Goal: Task Accomplishment & Management: Manage account settings

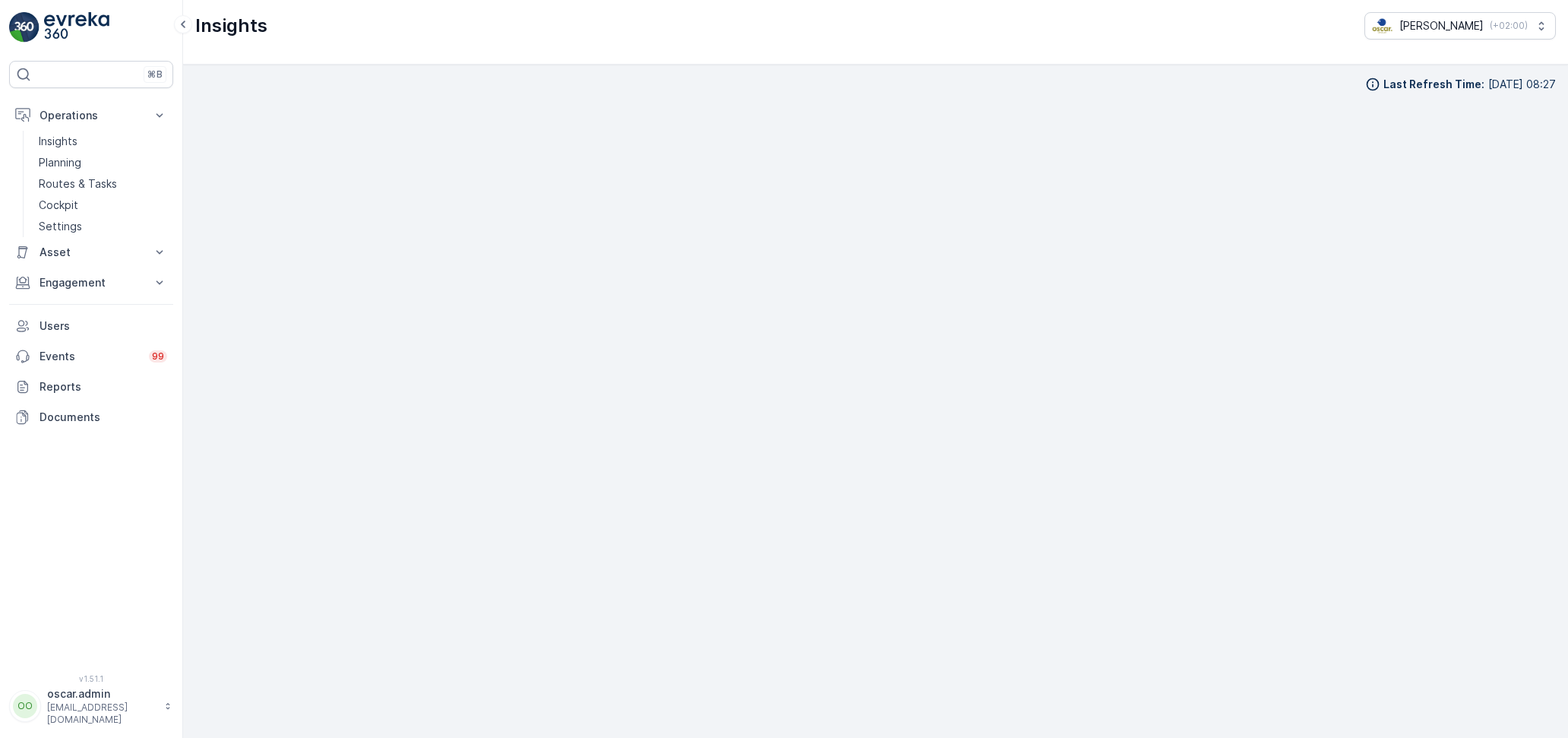
scroll to position [19, 0]
click at [87, 279] on p "Engagement" at bounding box center [91, 283] width 103 height 15
click at [99, 372] on p "Service Points" at bounding box center [75, 373] width 74 height 15
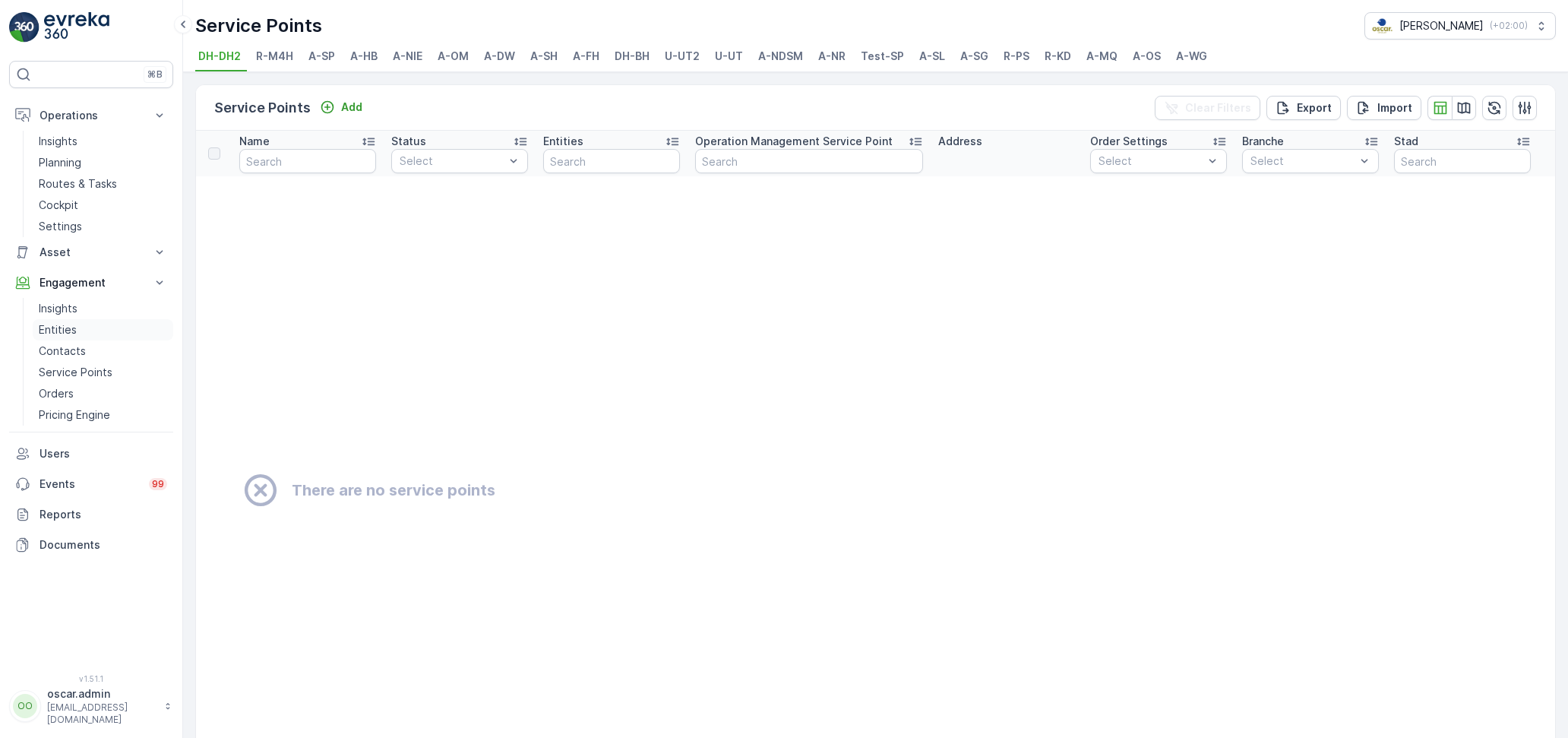
click at [71, 329] on p "Entities" at bounding box center [58, 330] width 38 height 15
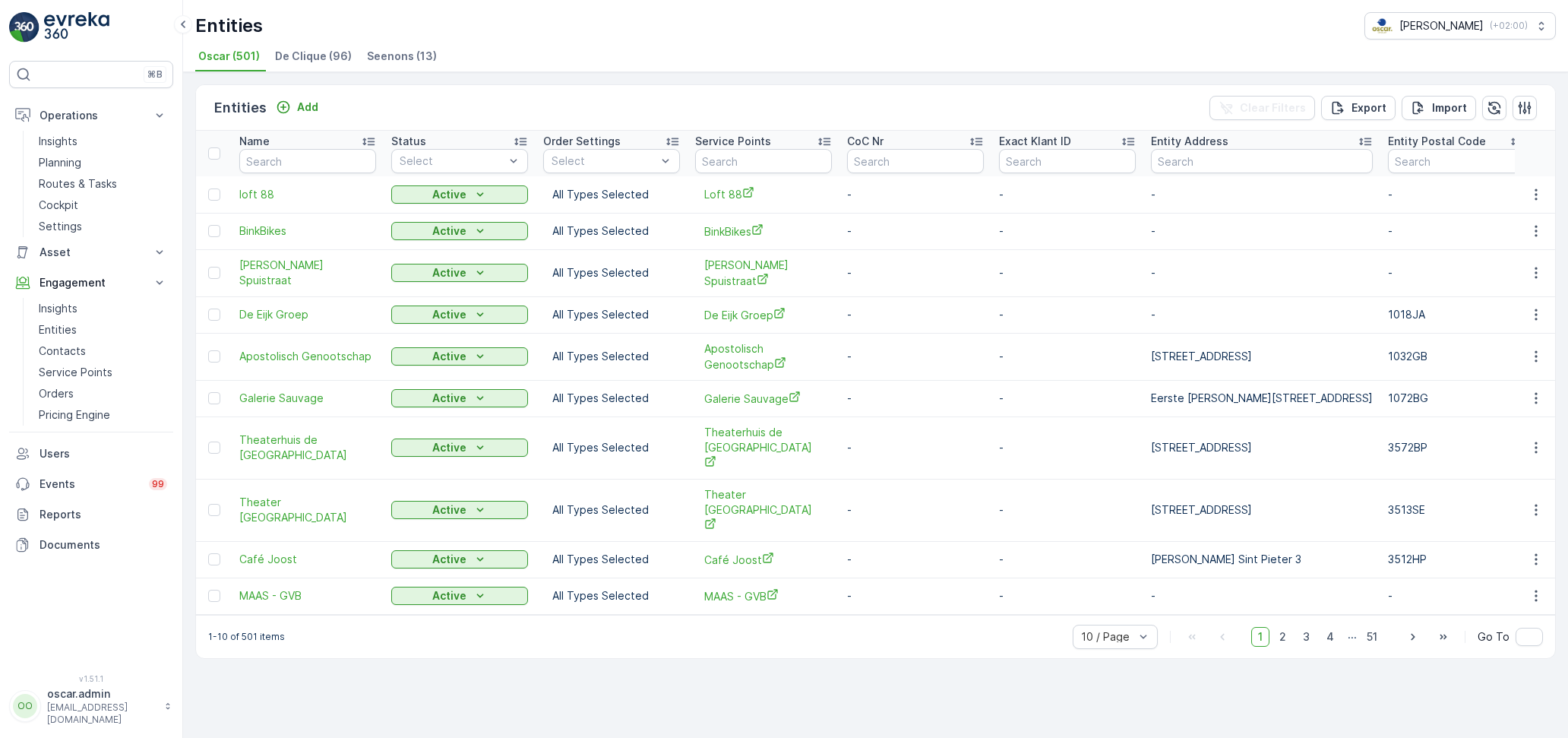
click at [305, 55] on span "De Clique (96)" at bounding box center [313, 56] width 76 height 15
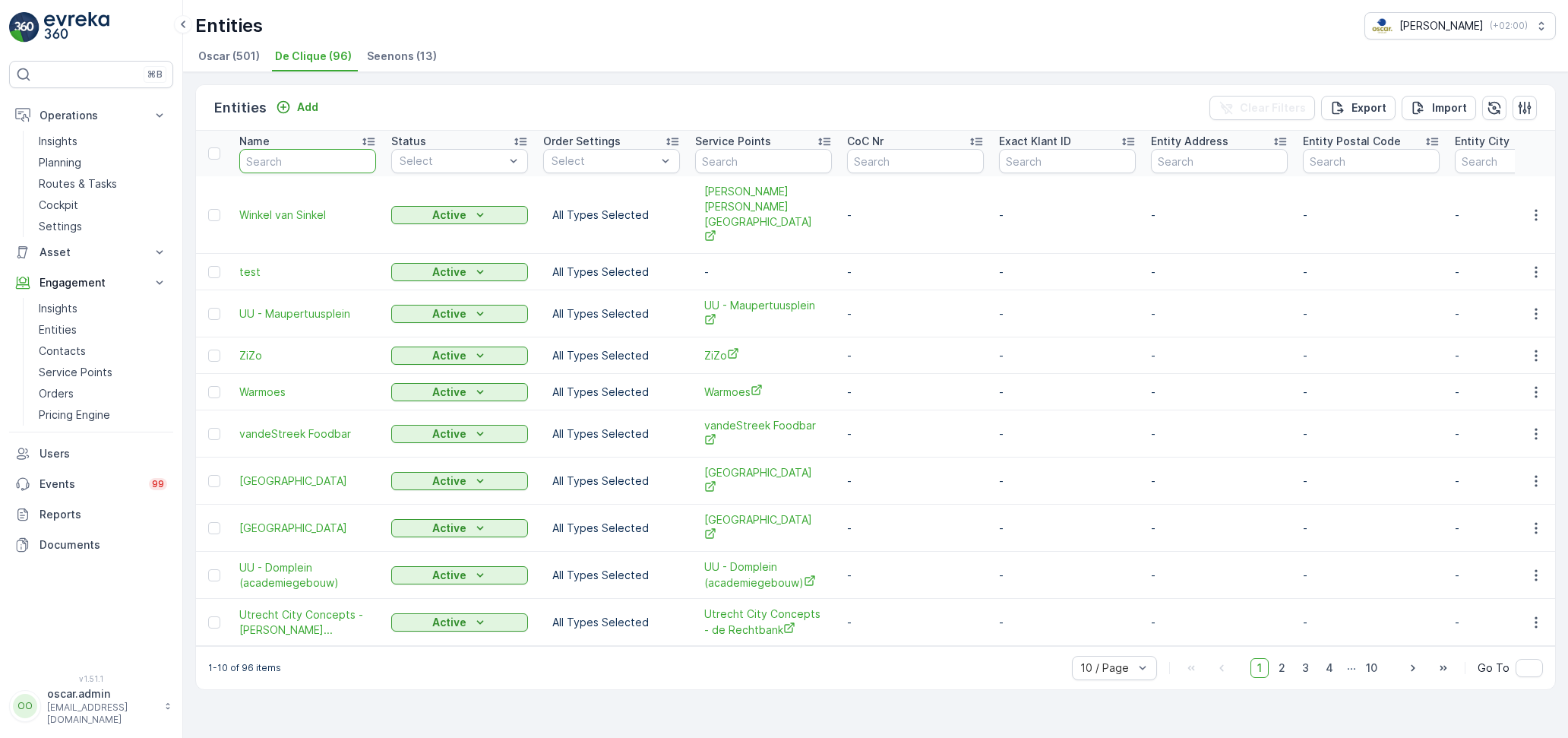
click at [339, 152] on input "text" at bounding box center [307, 161] width 137 height 24
type input "U"
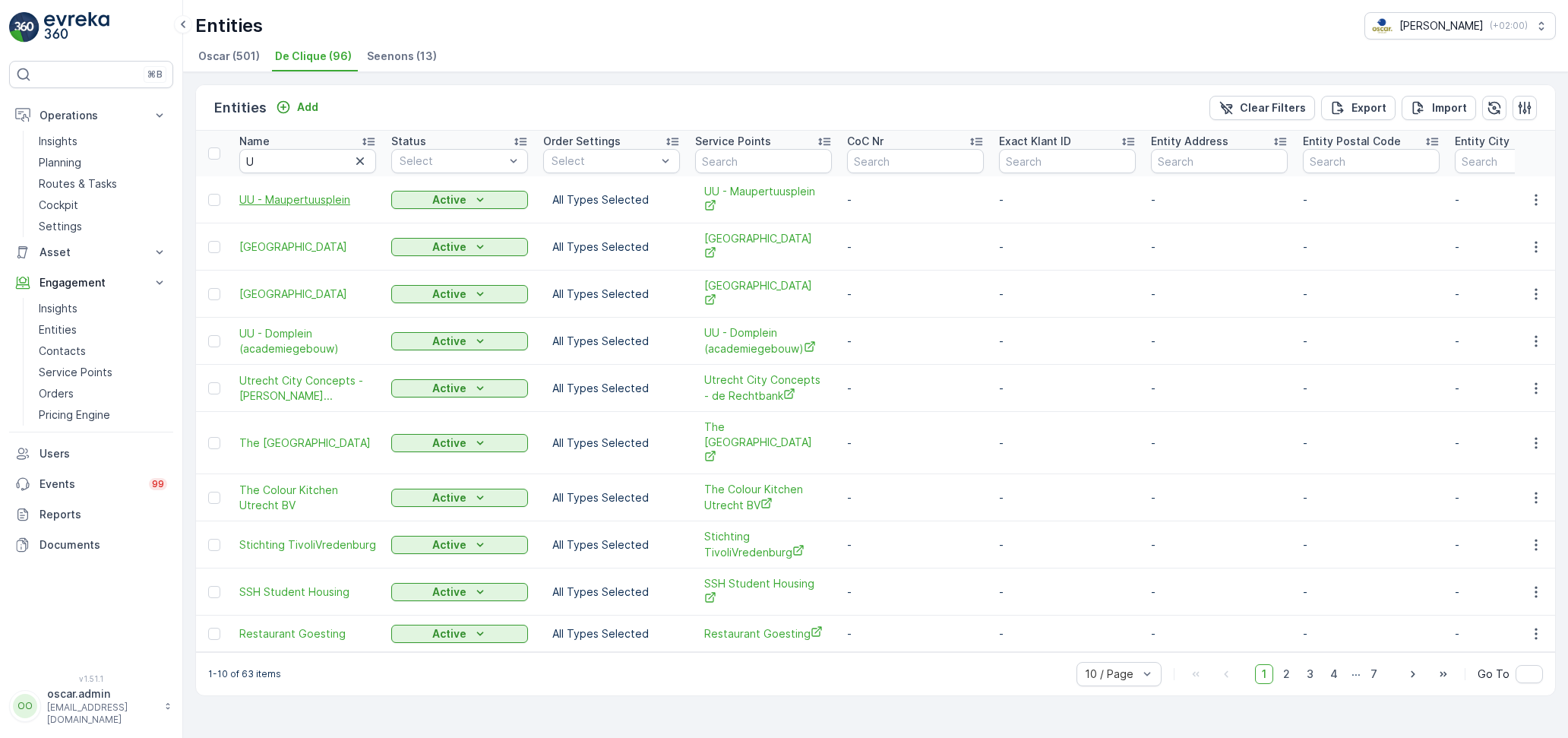
click at [300, 198] on span "UU - Maupertuusplein" at bounding box center [307, 200] width 137 height 15
click at [1536, 197] on icon "button" at bounding box center [1536, 200] width 15 height 15
click at [1493, 239] on span "Edit Entity" at bounding box center [1483, 243] width 53 height 15
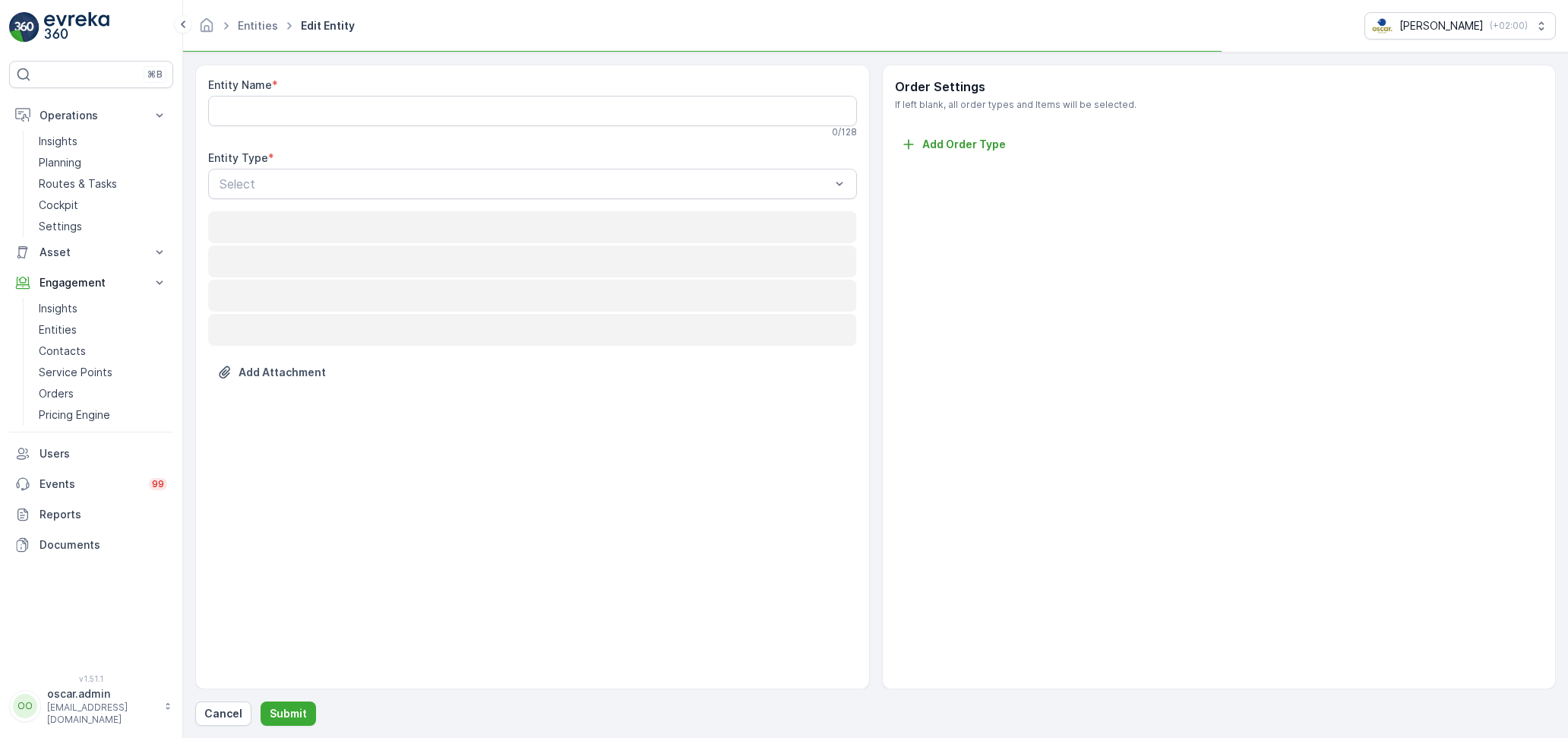
type Name "UU - Maupertuusplein"
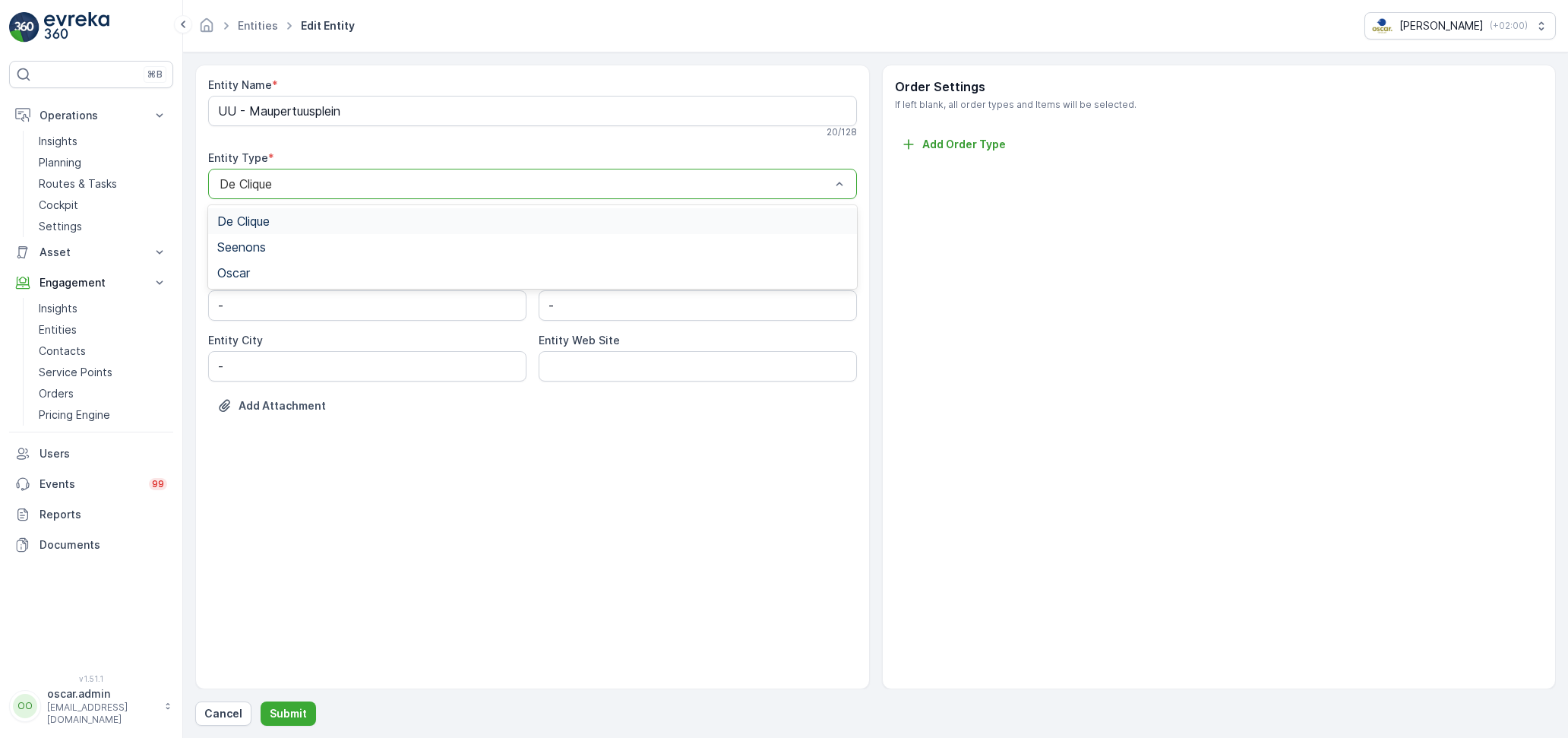
click at [328, 172] on div "De Clique" at bounding box center [532, 184] width 649 height 31
click at [244, 272] on span "Oscar" at bounding box center [233, 272] width 32 height 13
click at [288, 718] on p "Submit" at bounding box center [288, 713] width 37 height 15
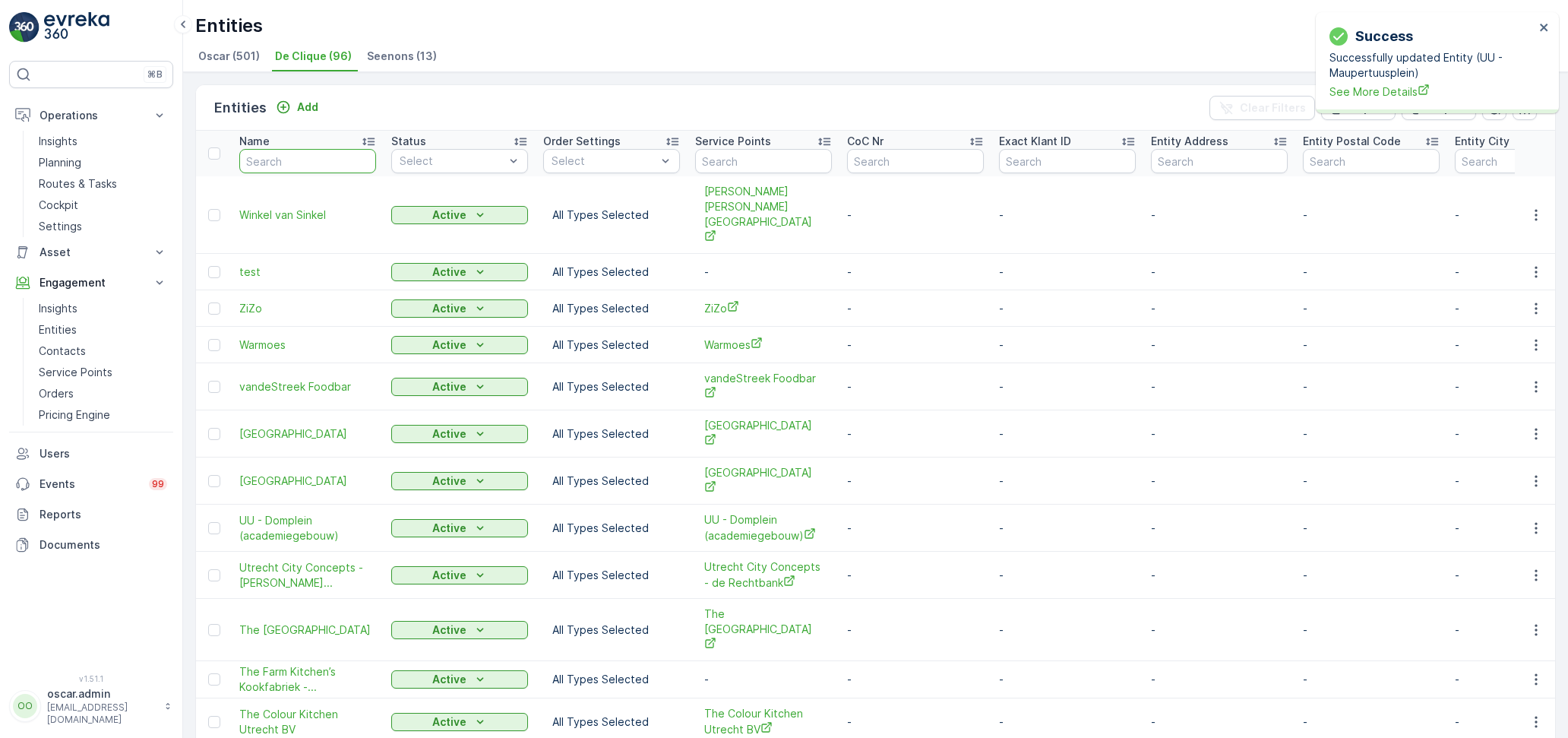
click at [348, 151] on input "text" at bounding box center [307, 161] width 137 height 24
type input "UU"
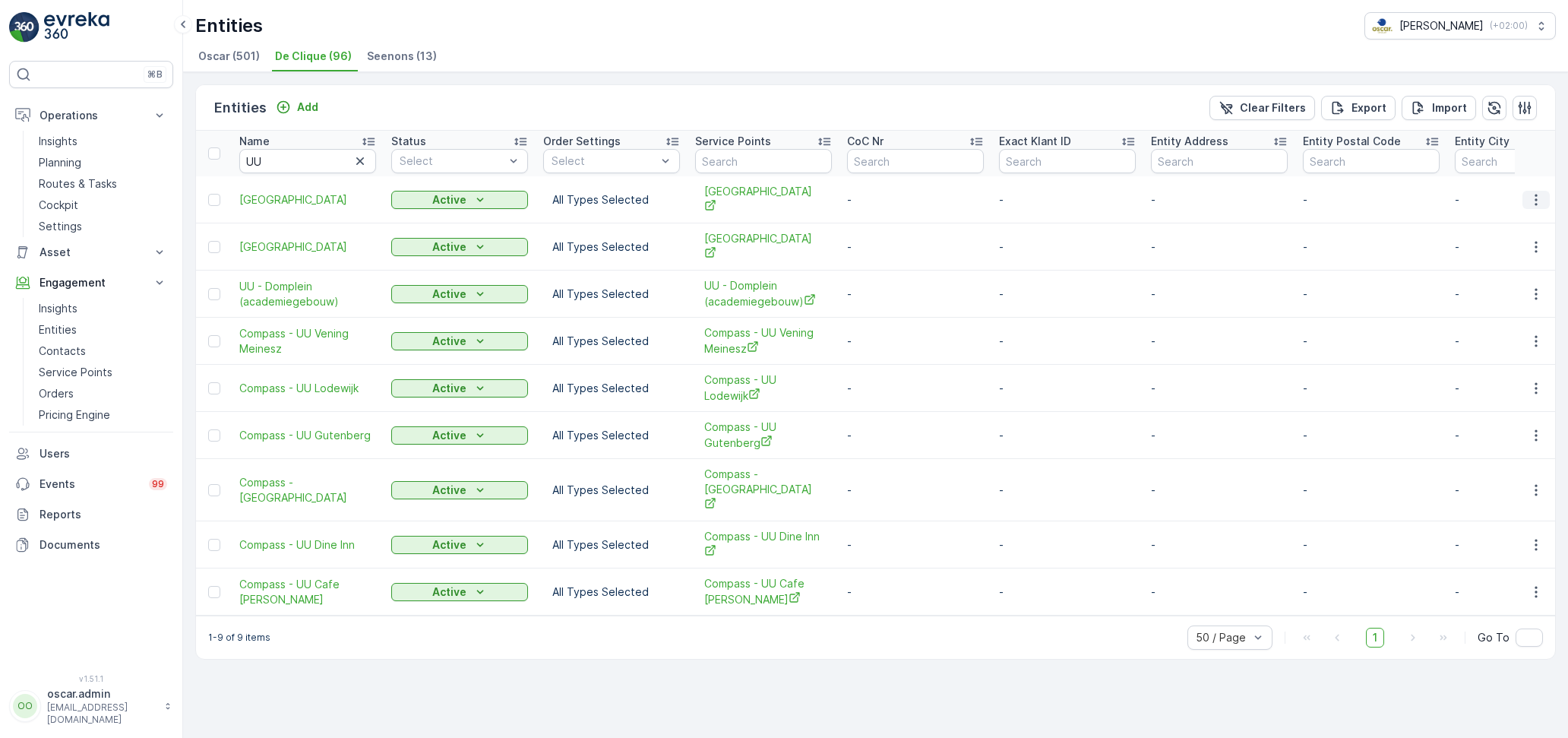
click at [1539, 198] on icon "button" at bounding box center [1536, 200] width 15 height 15
click at [1495, 248] on span "Edit Entity" at bounding box center [1483, 243] width 53 height 15
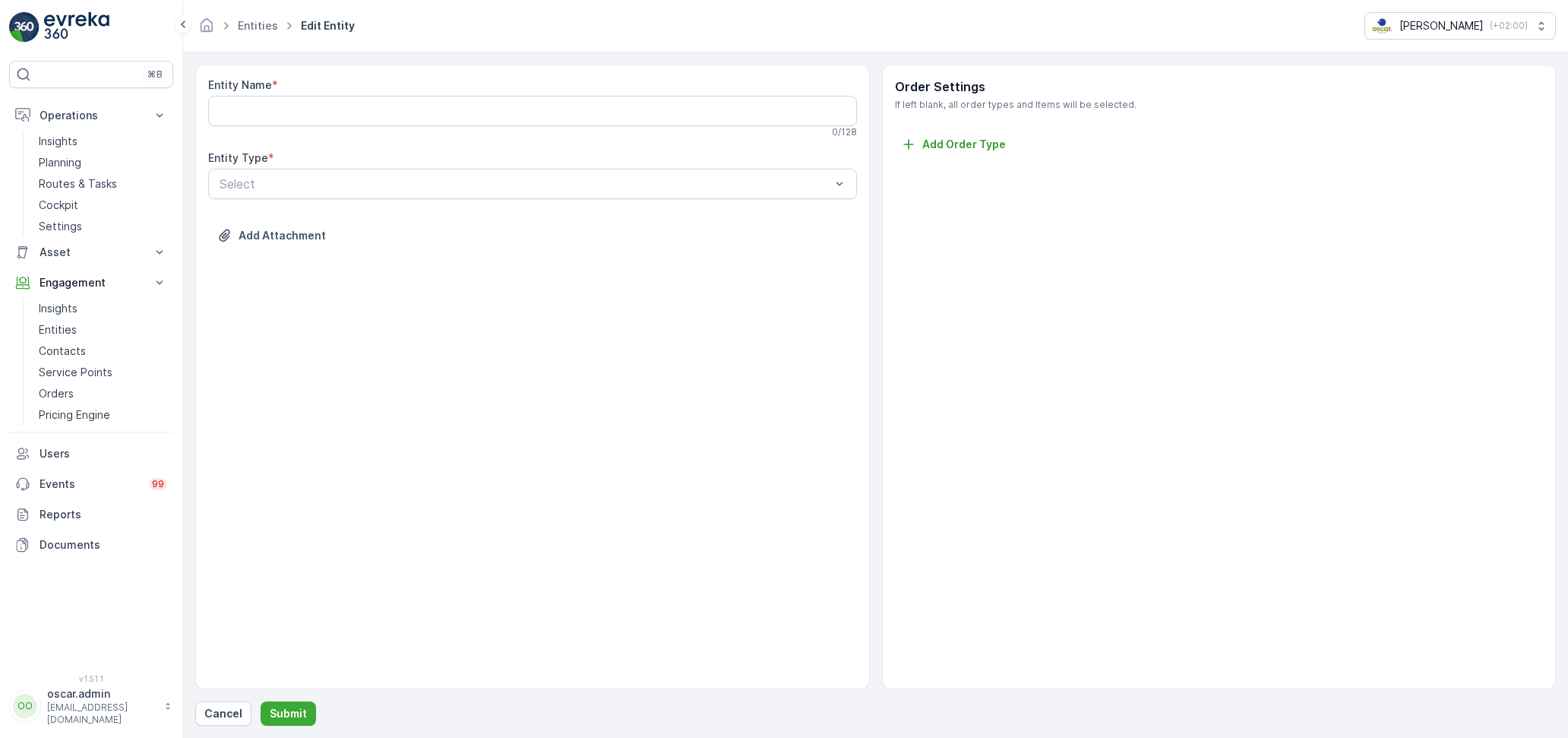
type Name "[GEOGRAPHIC_DATA]"
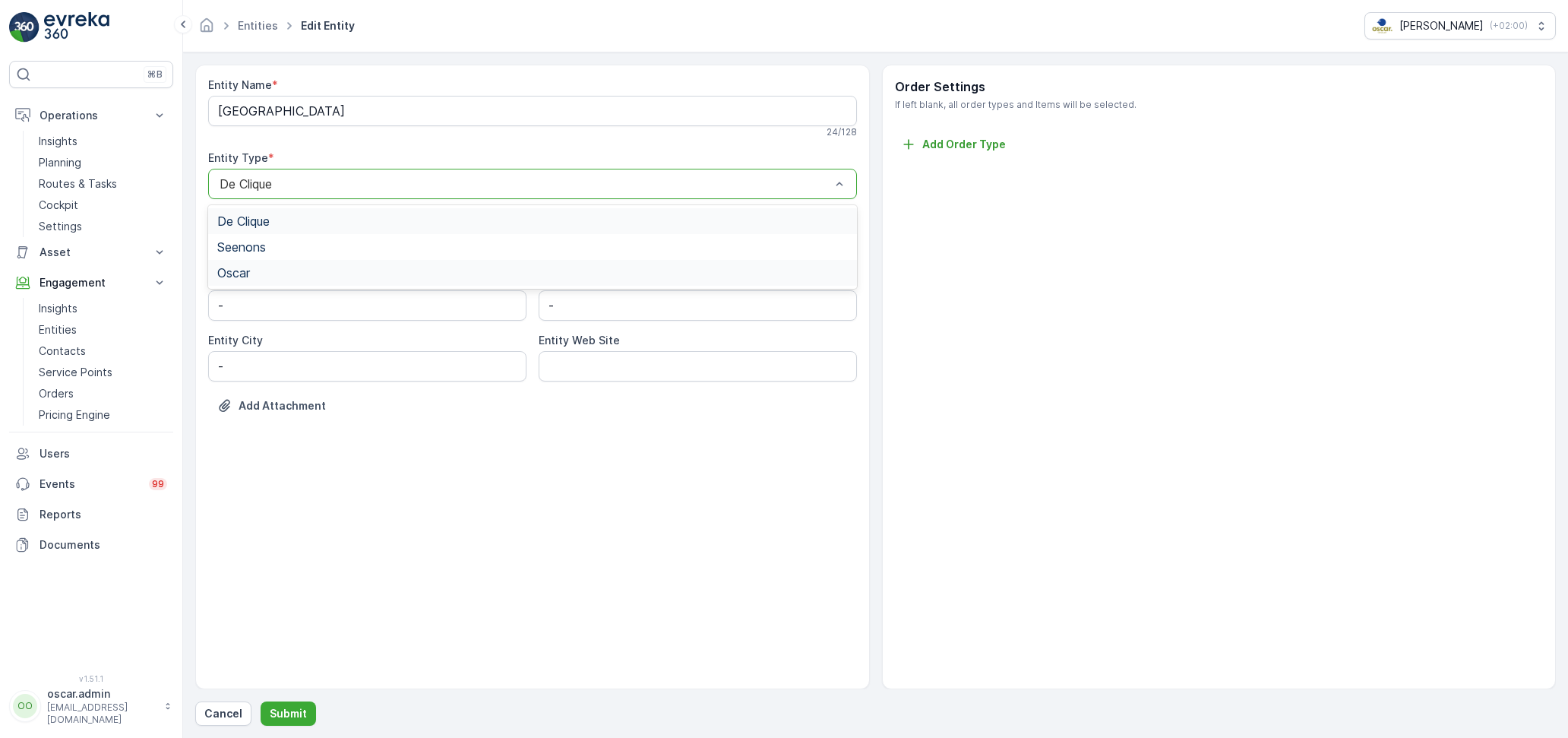
click at [249, 272] on span "Oscar" at bounding box center [233, 272] width 32 height 13
click at [290, 705] on button "Submit" at bounding box center [289, 713] width 55 height 24
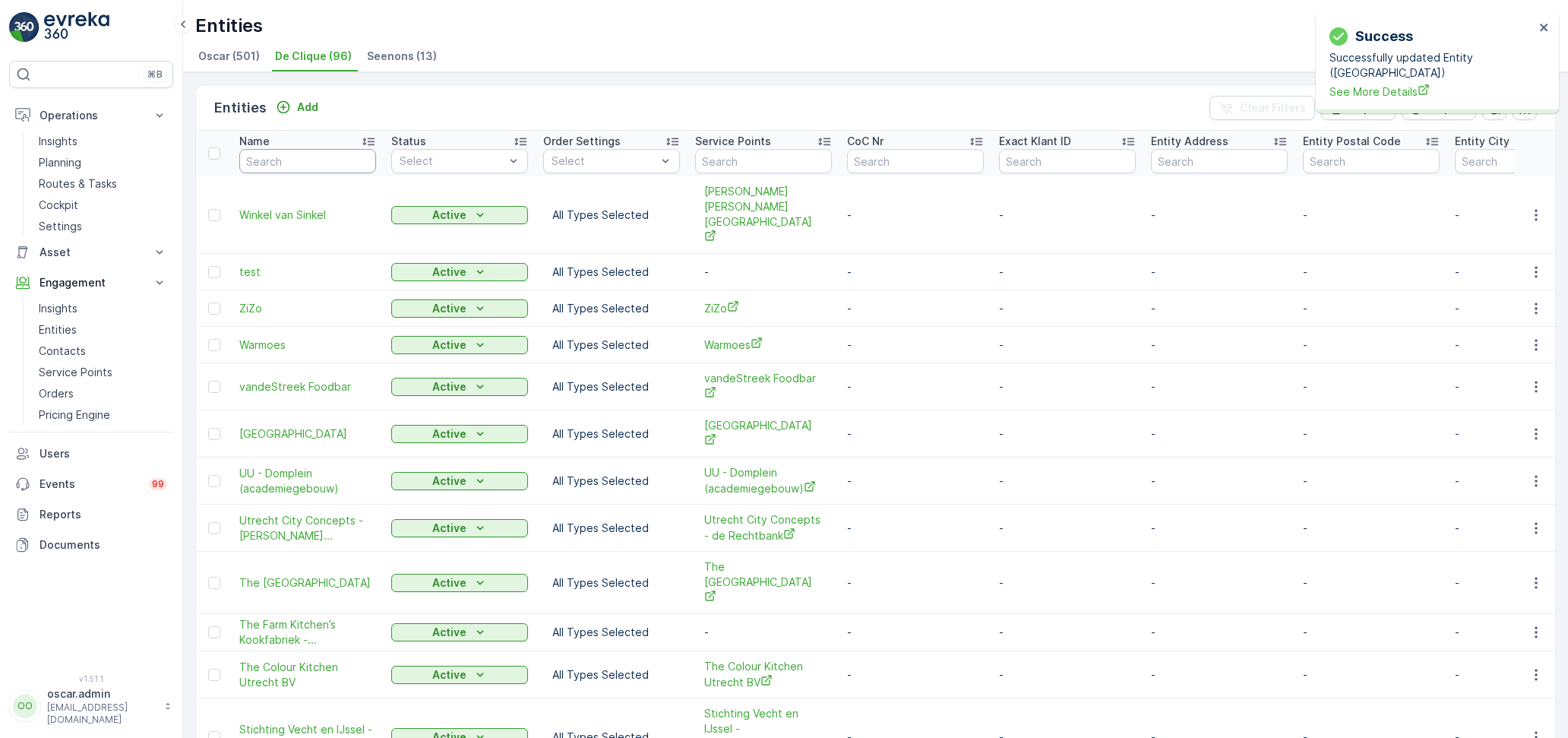
click at [299, 166] on input "text" at bounding box center [307, 161] width 137 height 24
type input "UU"
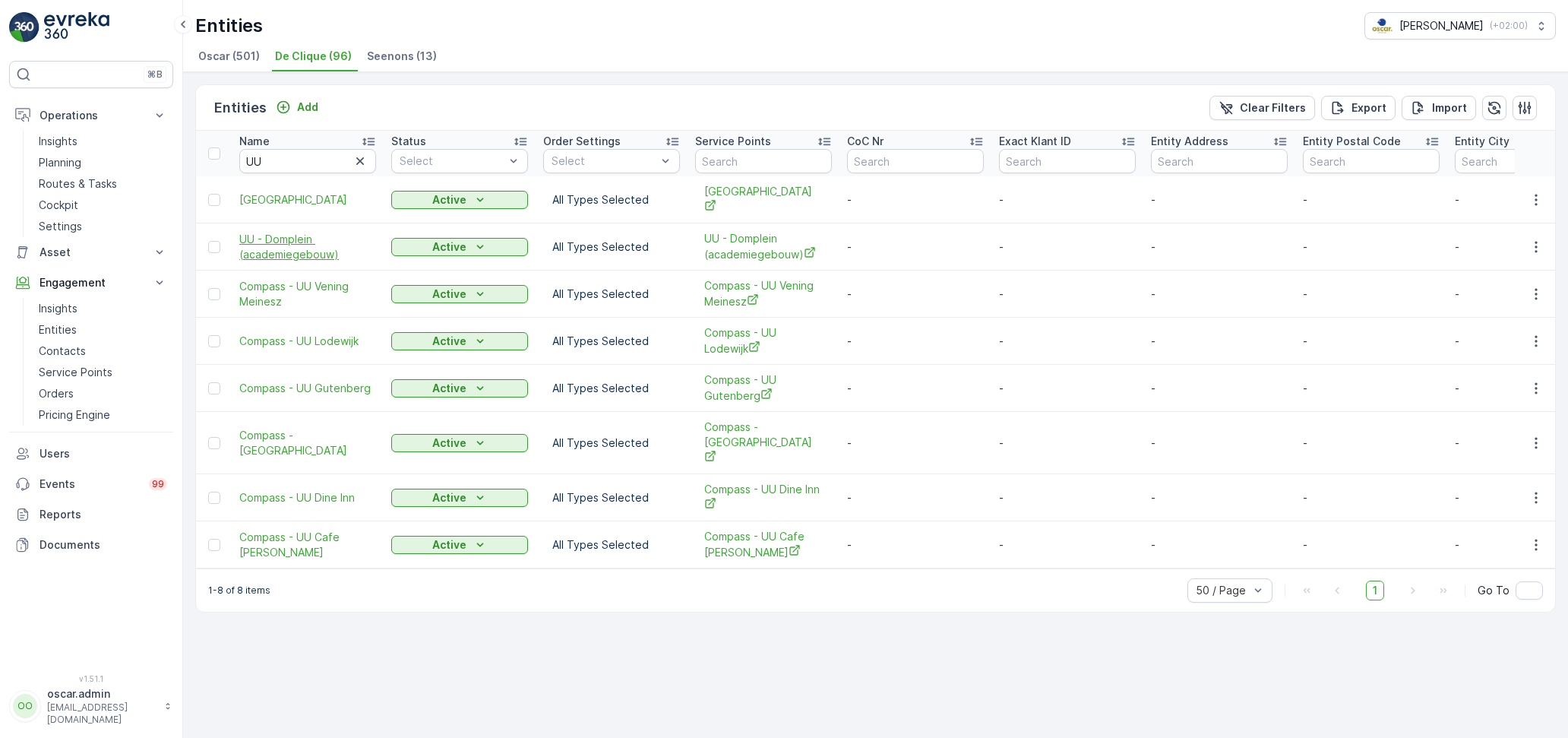
click at [285, 231] on span "UU - Domplein (academiegebouw)" at bounding box center [307, 247] width 137 height 31
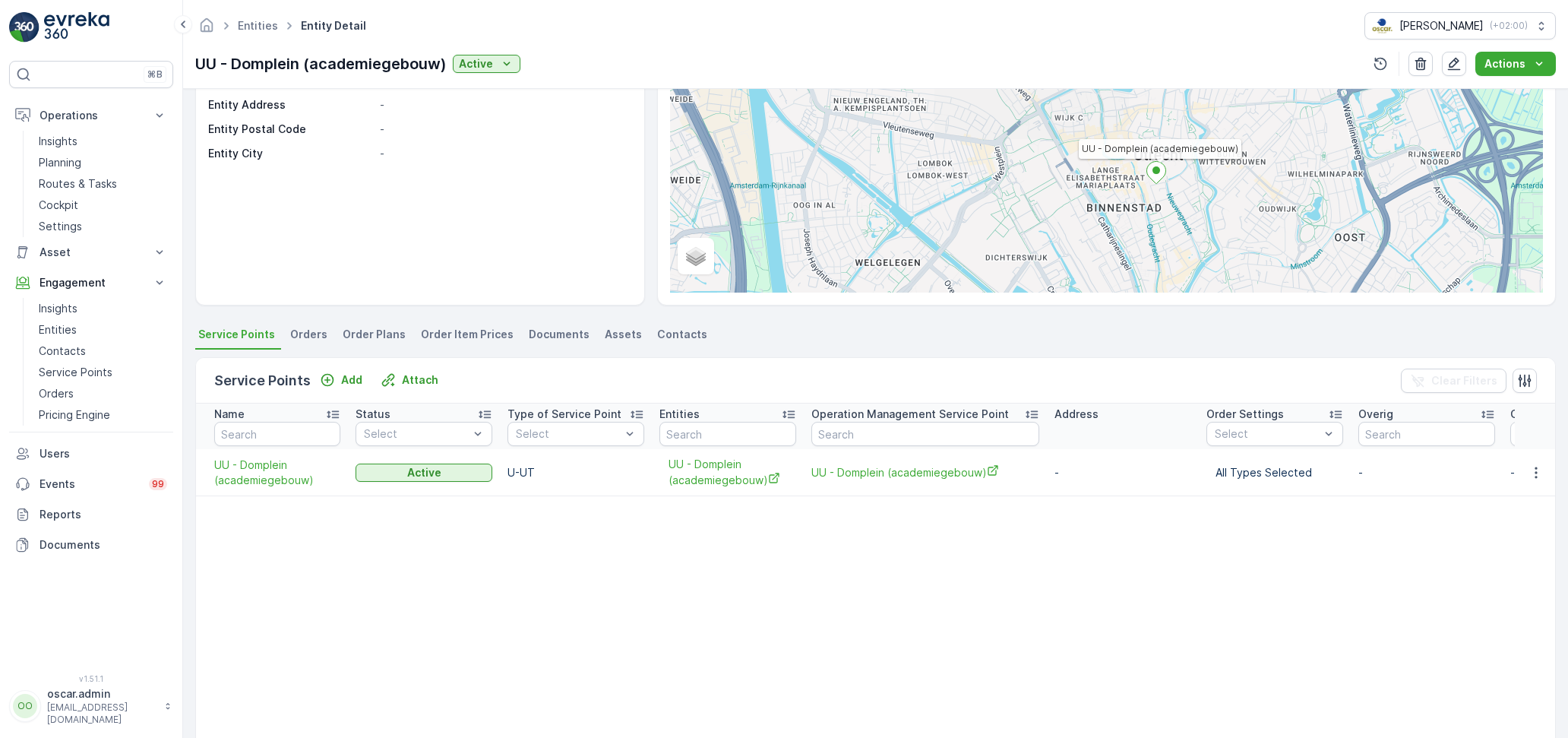
scroll to position [176, 0]
click at [1539, 463] on button "button" at bounding box center [1536, 471] width 28 height 18
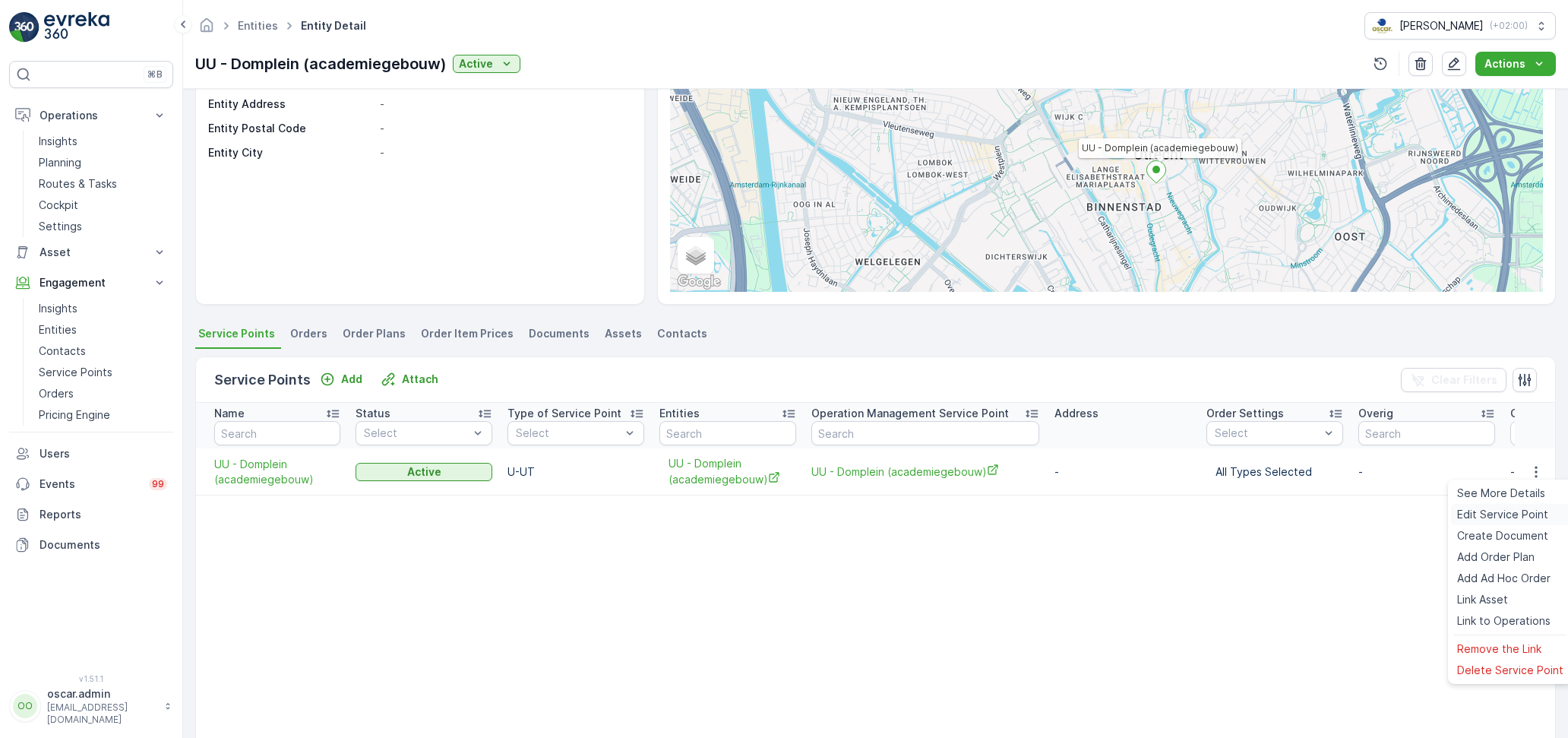
click at [1489, 514] on span "Edit Service Point" at bounding box center [1502, 514] width 91 height 15
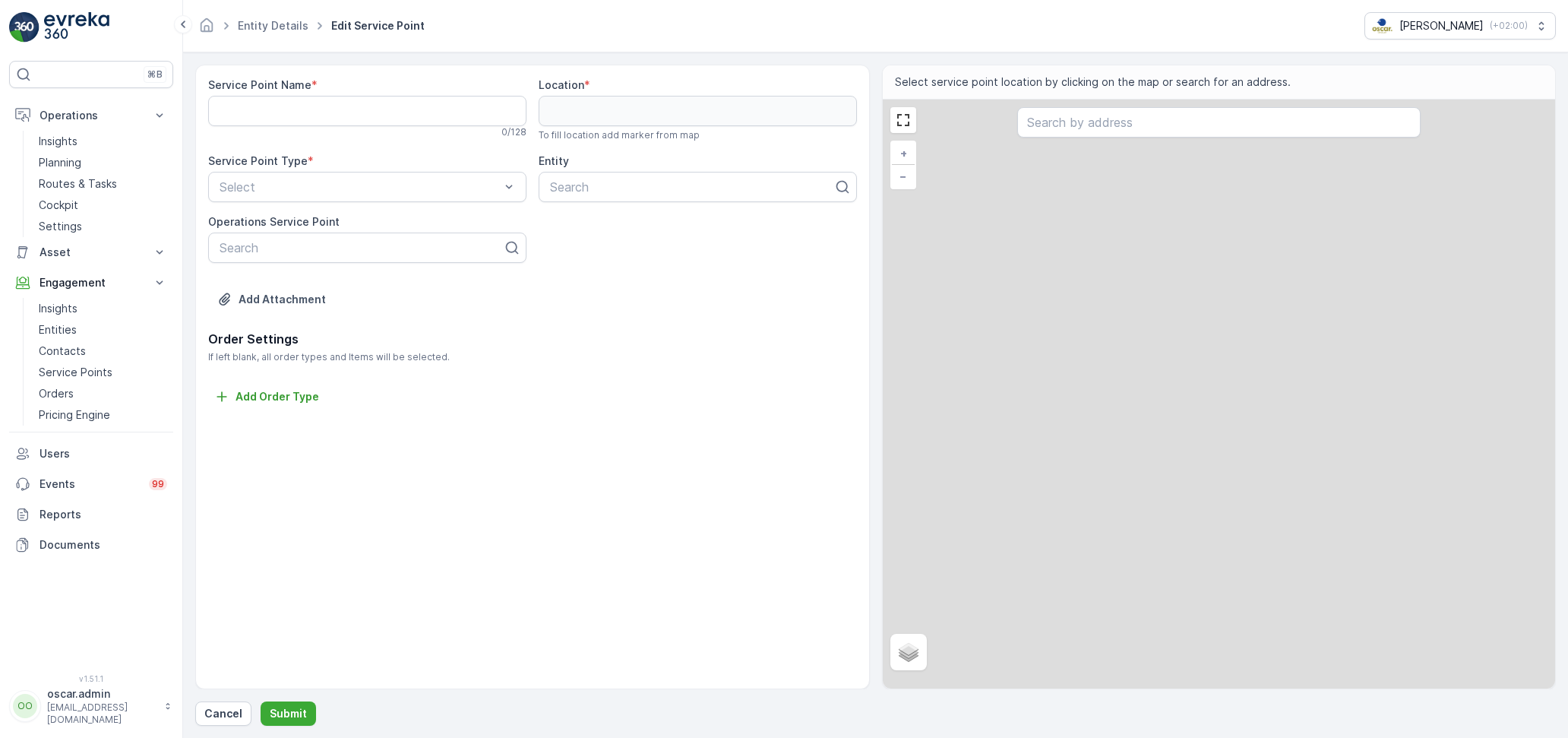
type Name "UU - Domplein (academiegebouw)"
type input "52.089887,5.122697"
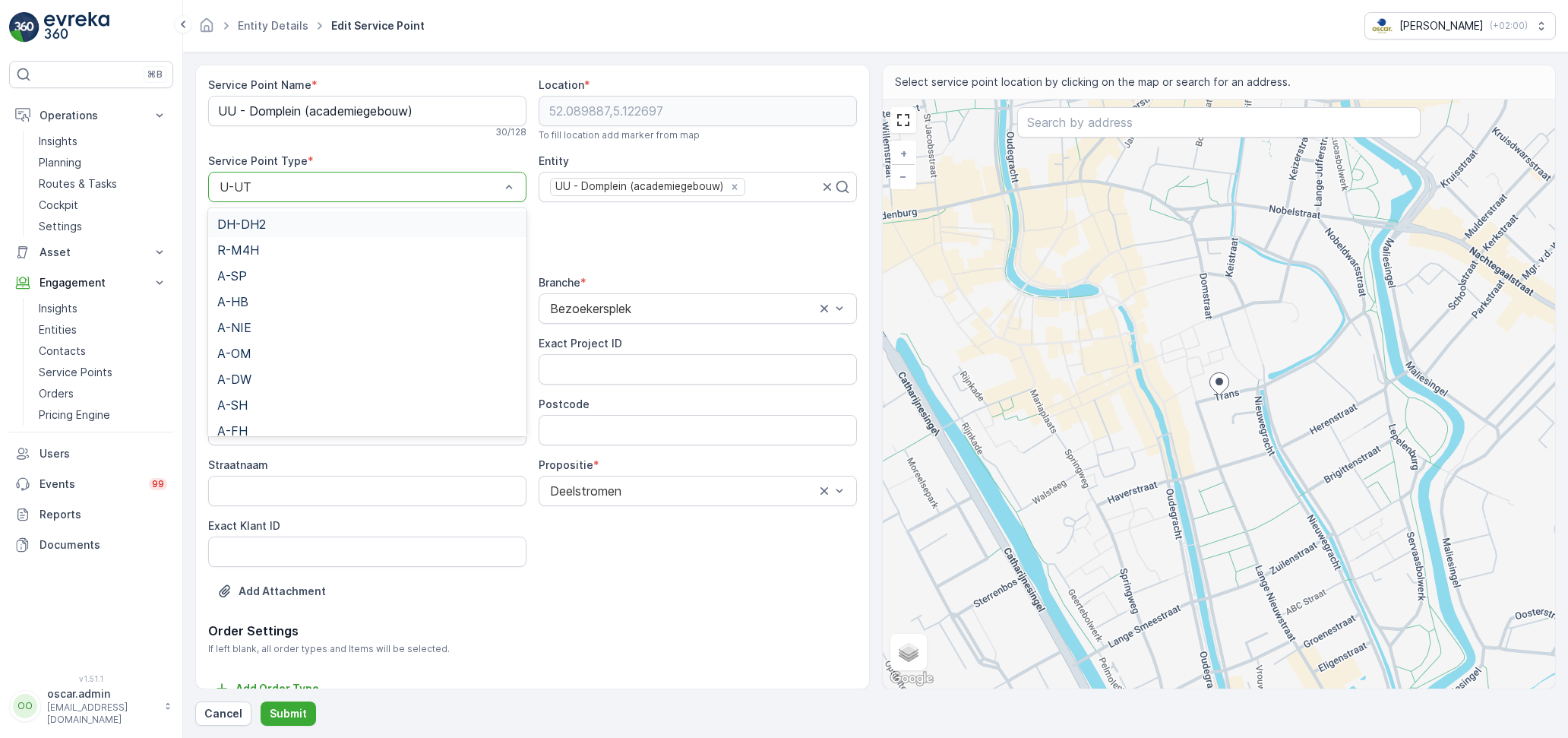
click at [317, 147] on div "Service Point Name * [GEOGRAPHIC_DATA] (academiegebouw) 30 / 128 Location * [GE…" at bounding box center [532, 349] width 649 height 544
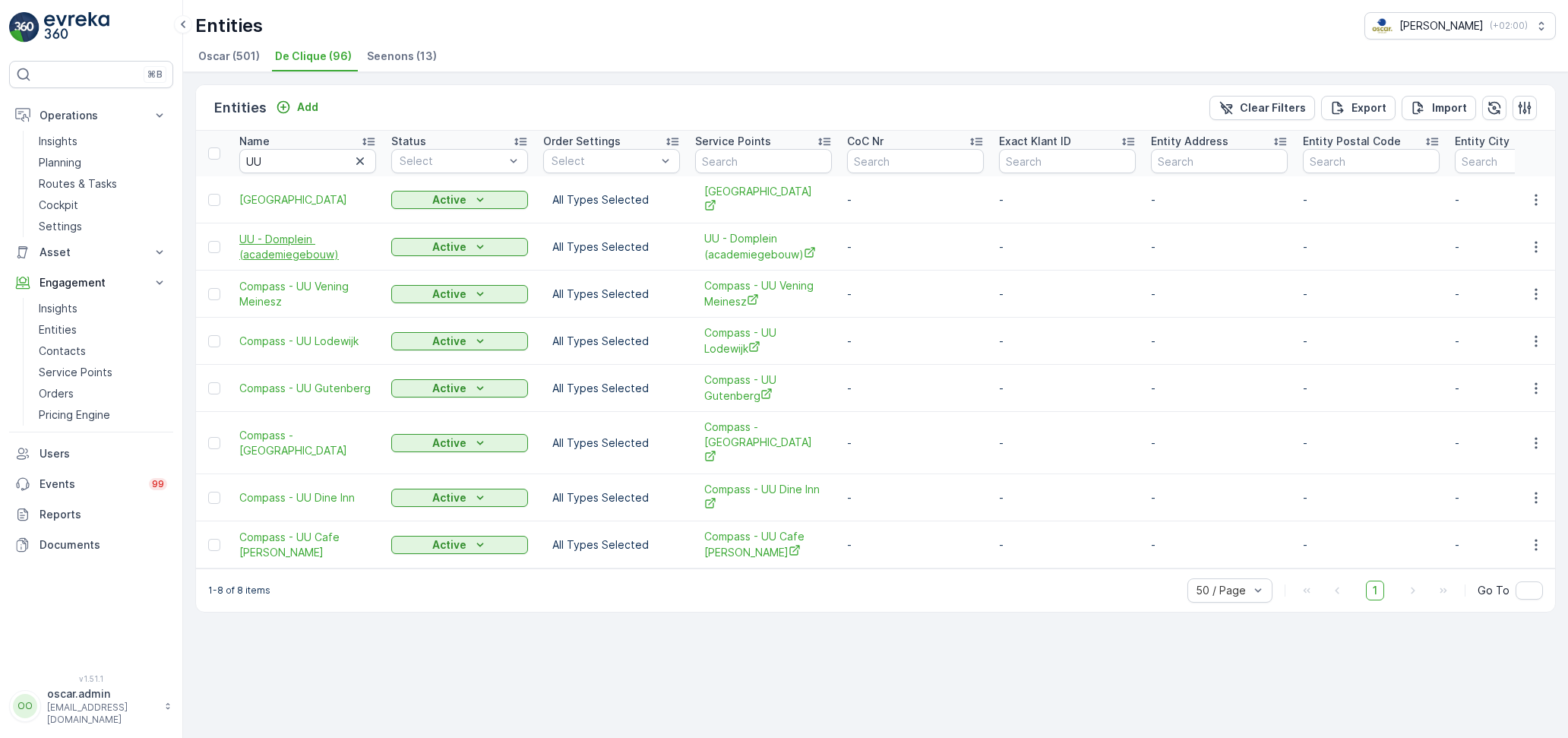
click at [305, 231] on span "UU - Domplein (academiegebouw)" at bounding box center [307, 247] width 137 height 31
click at [1536, 239] on icon "button" at bounding box center [1536, 247] width 15 height 15
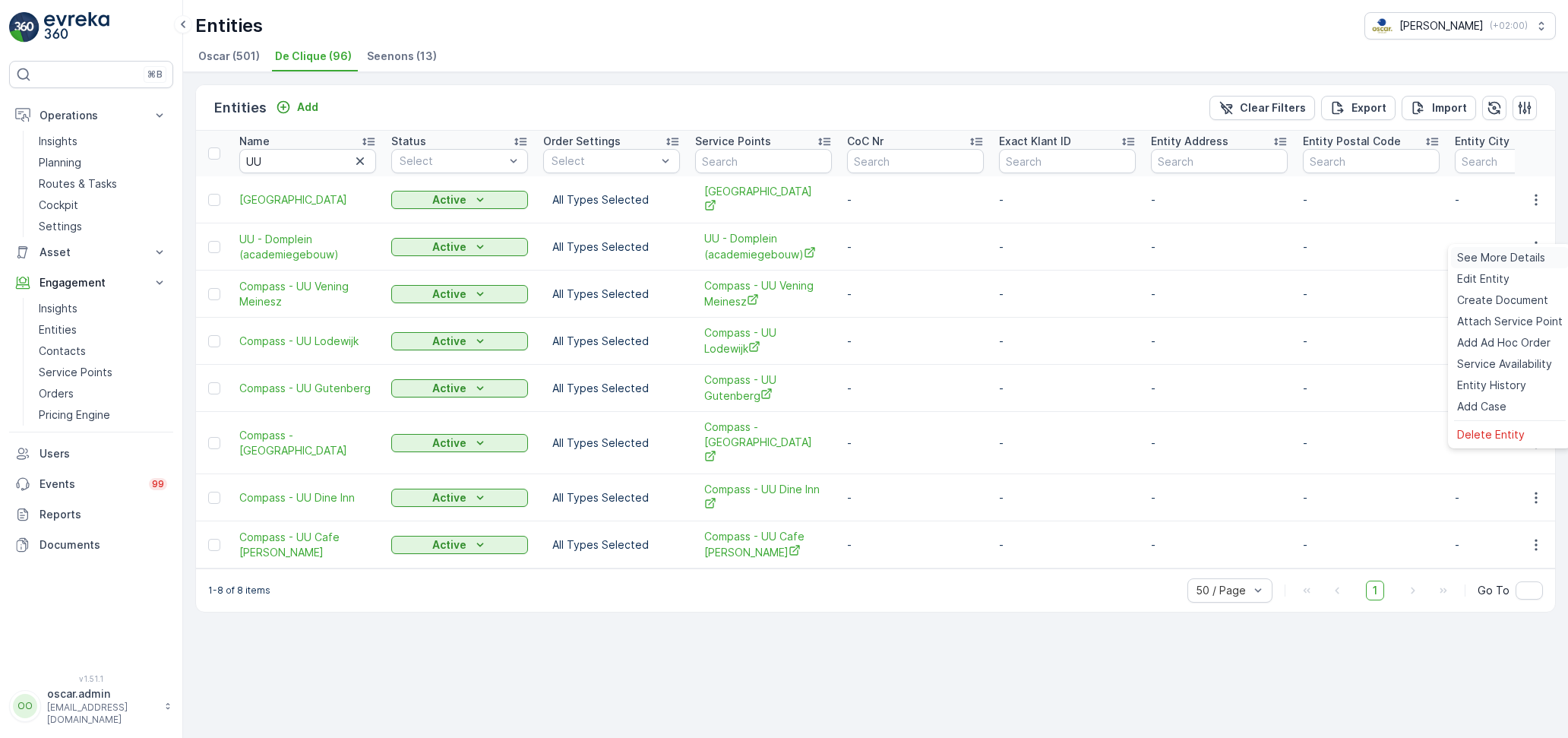
click at [1519, 253] on span "See More Details" at bounding box center [1501, 258] width 88 height 15
click at [1531, 239] on icon "button" at bounding box center [1536, 247] width 15 height 15
click at [1506, 273] on span "Edit Entity" at bounding box center [1483, 279] width 53 height 15
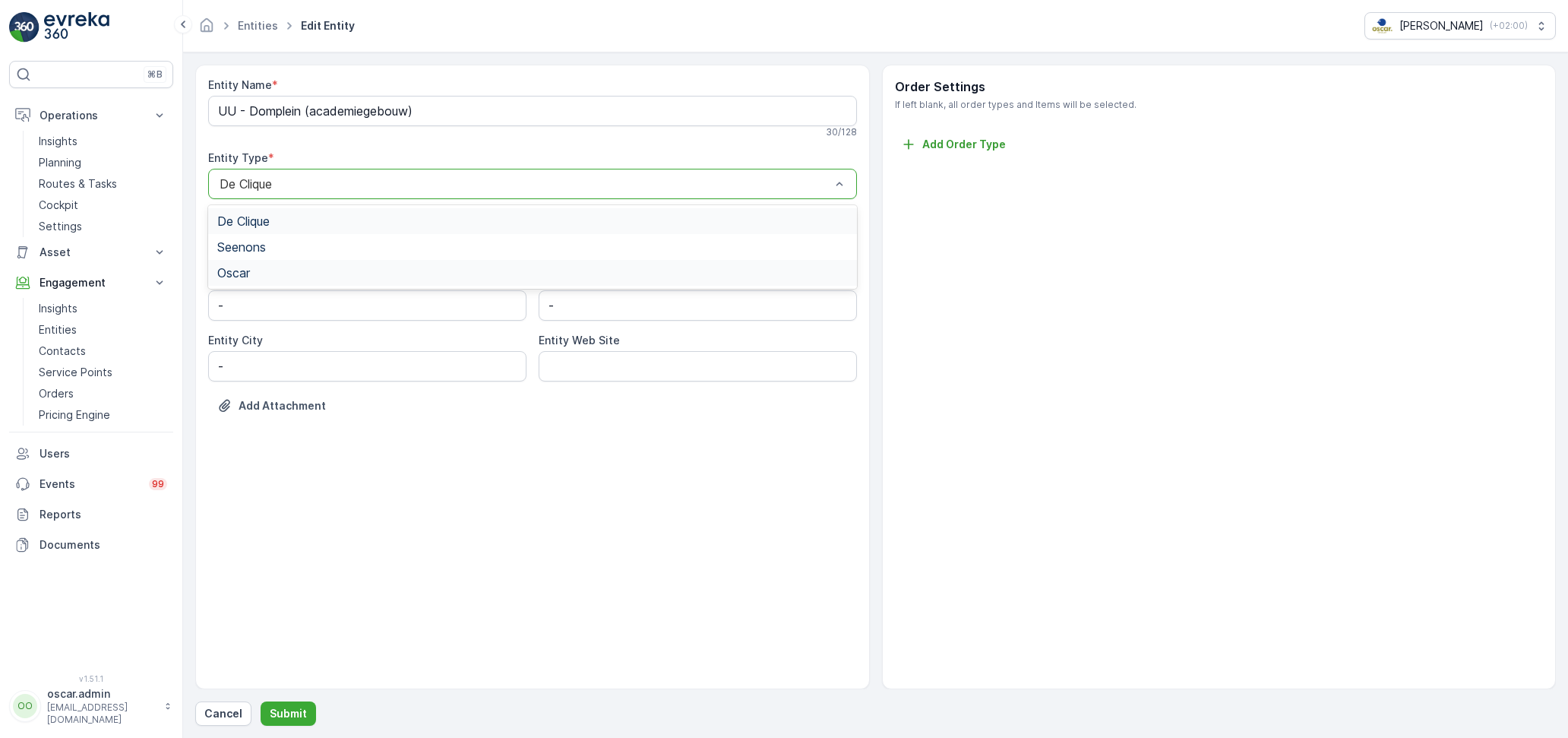
click at [258, 266] on div "Oscar" at bounding box center [532, 272] width 631 height 13
click at [266, 711] on button "Submit" at bounding box center [289, 713] width 55 height 24
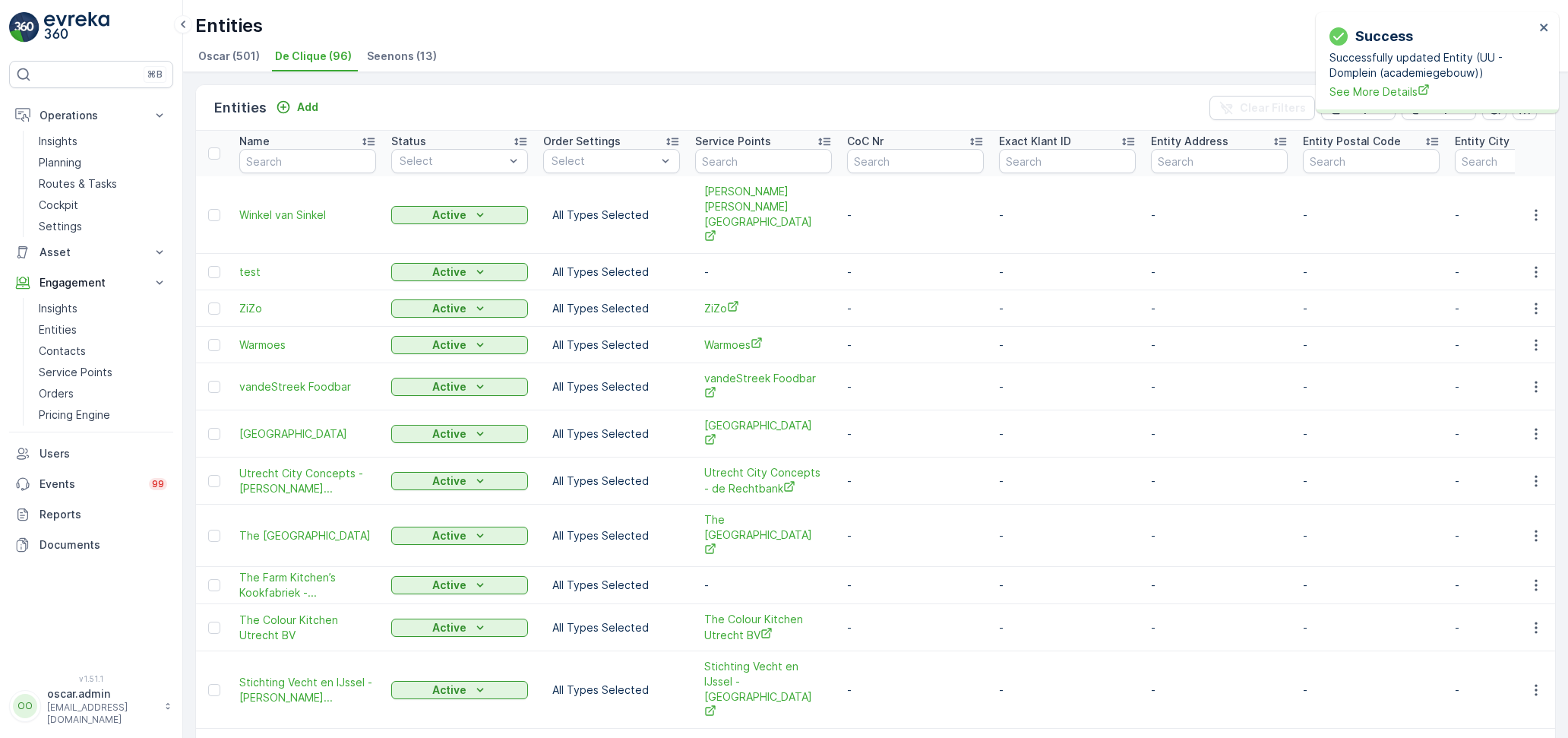
click at [237, 56] on span "Oscar (501)" at bounding box center [228, 56] width 61 height 15
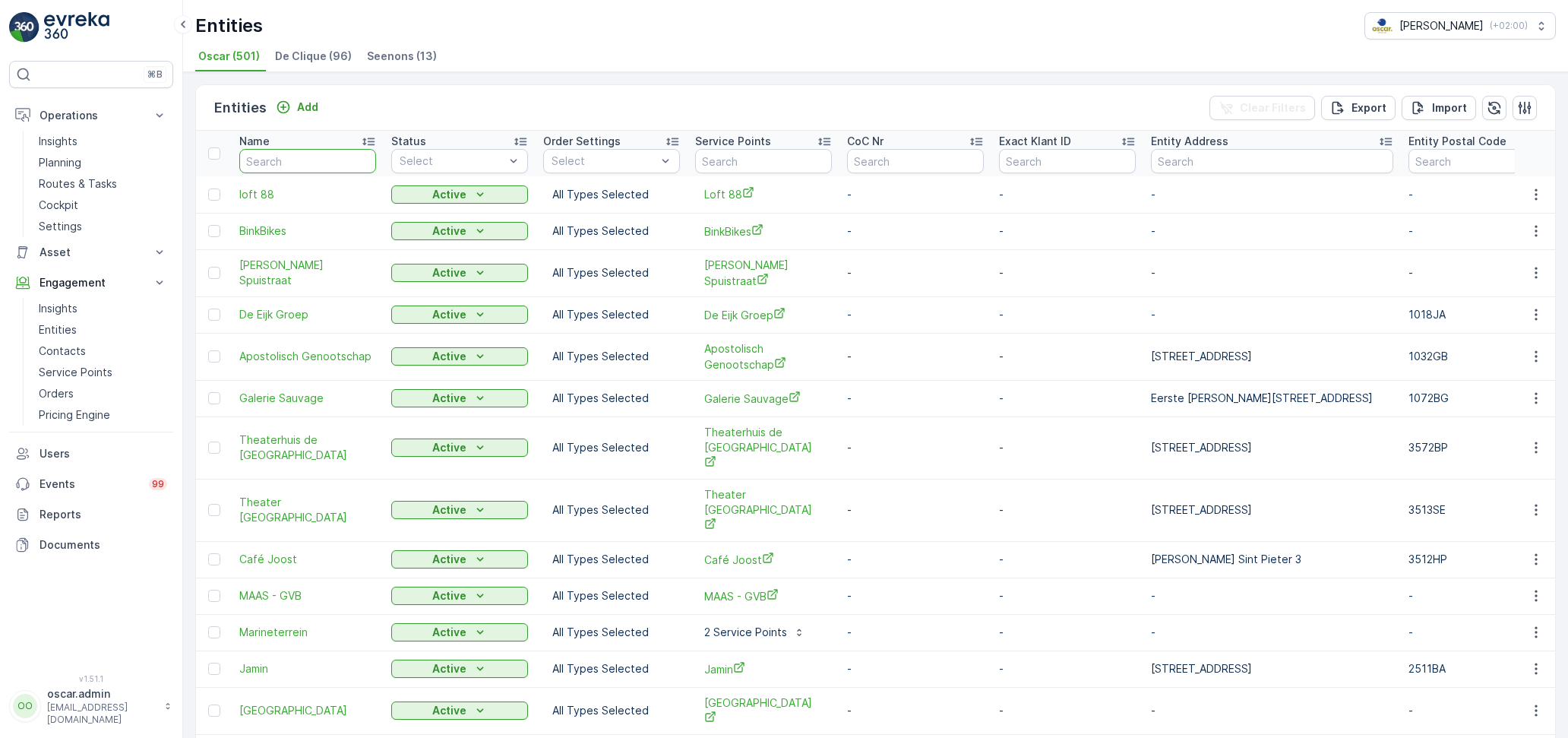
click at [294, 170] on input "text" at bounding box center [307, 161] width 137 height 24
type input "UU"
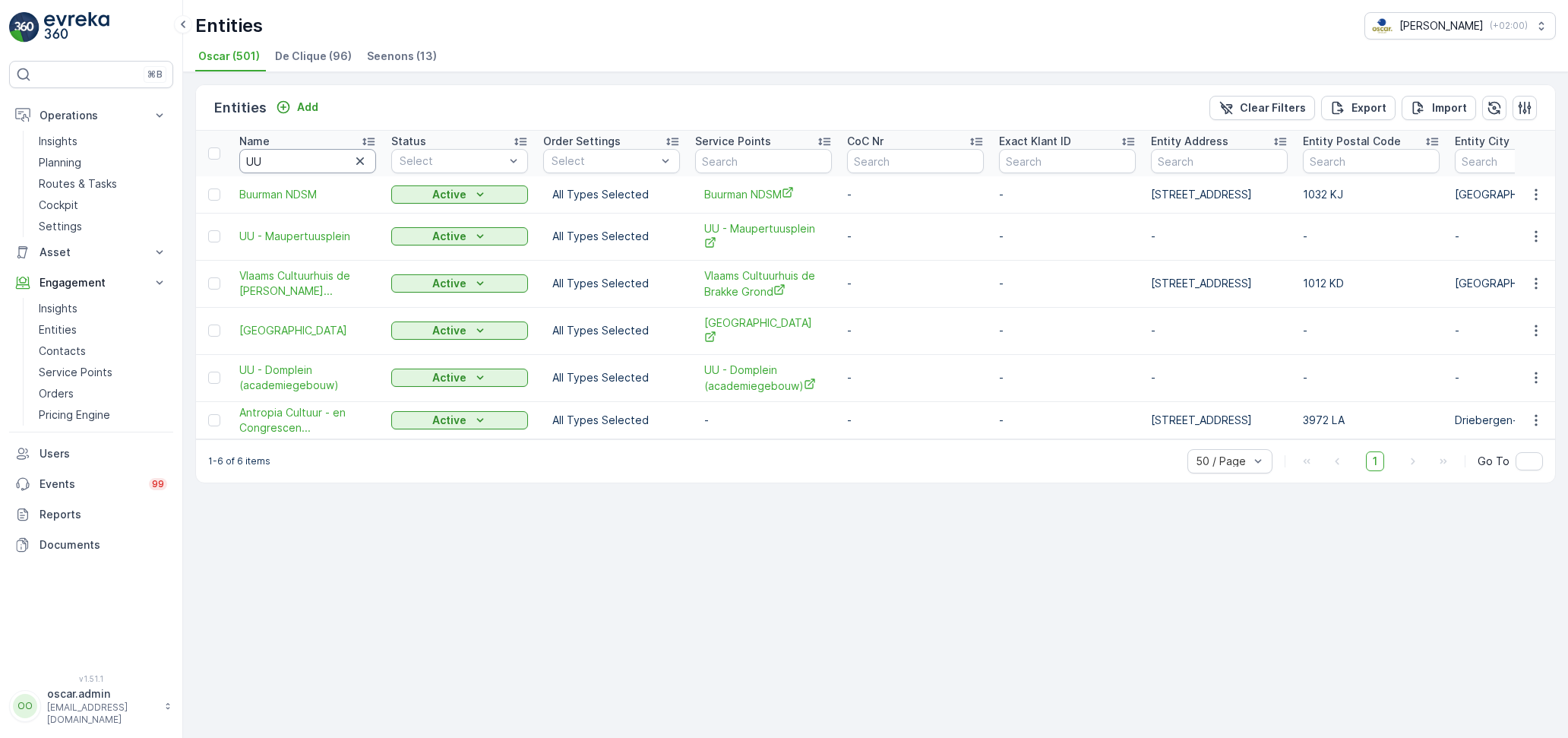
click at [275, 159] on input "UU" at bounding box center [307, 161] width 137 height 24
type input "UU -"
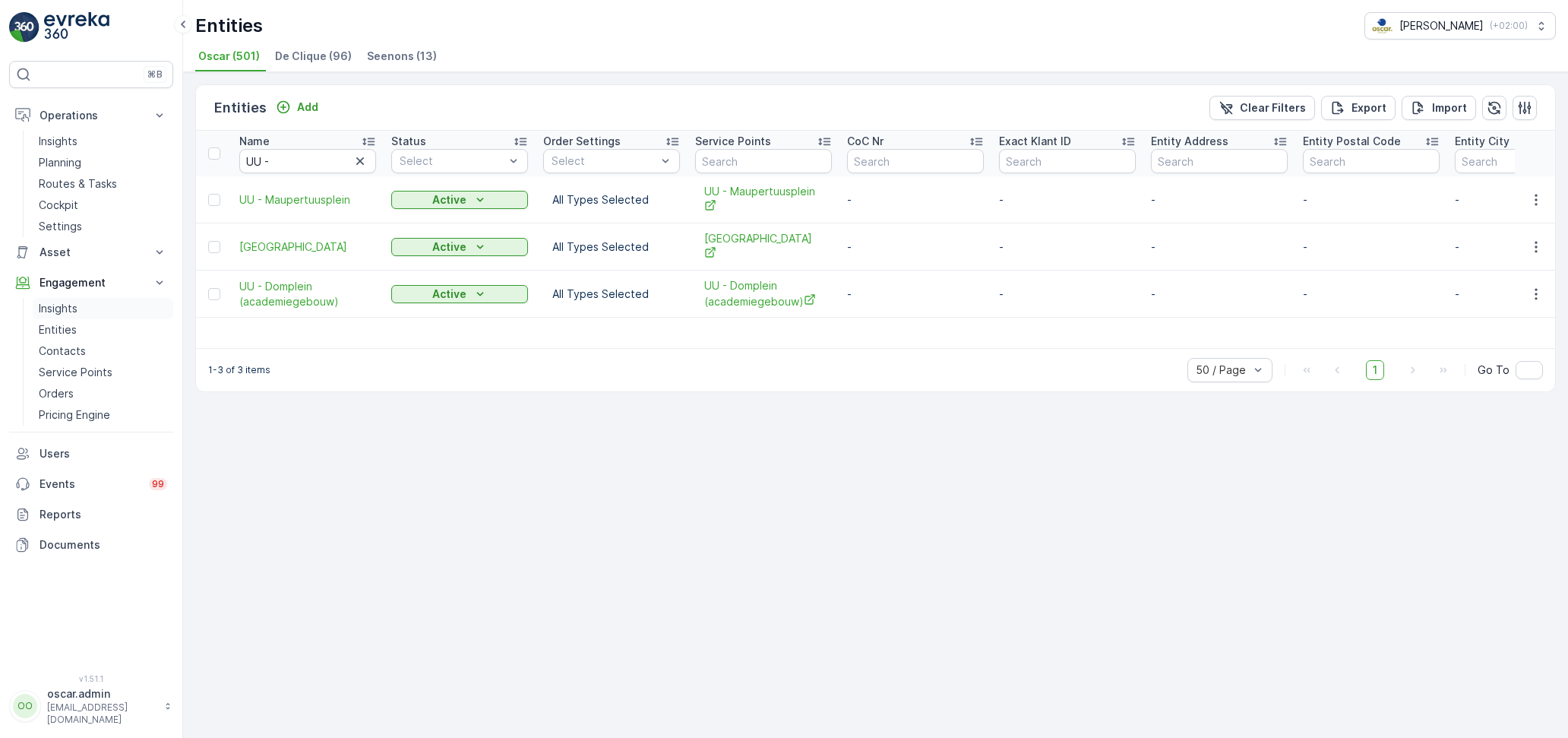
click at [72, 313] on p "Insights" at bounding box center [58, 309] width 39 height 15
